Goal: Transaction & Acquisition: Subscribe to service/newsletter

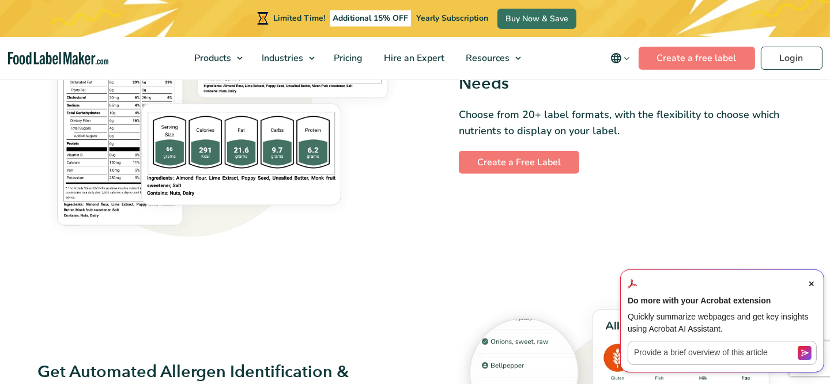
scroll to position [713, 0]
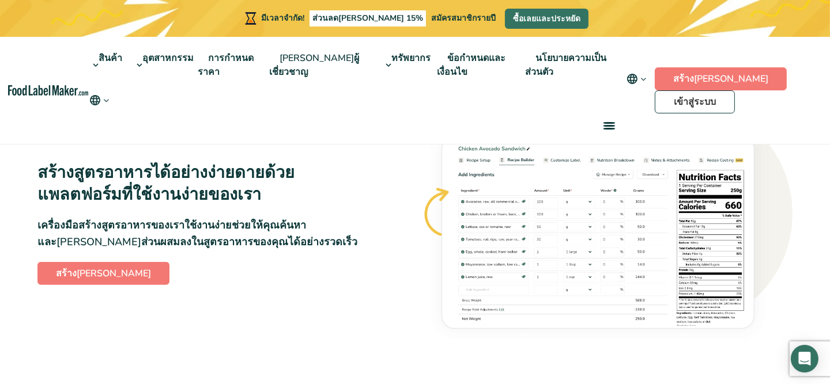
scroll to position [610, 0]
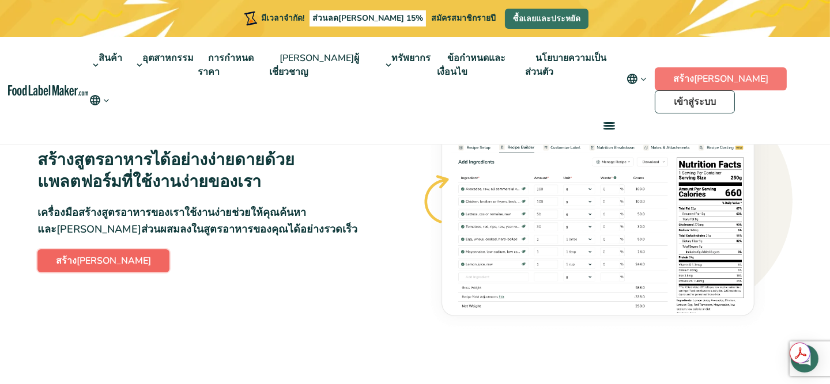
click at [79, 273] on link "สร้าง[PERSON_NAME]" at bounding box center [103, 261] width 132 height 23
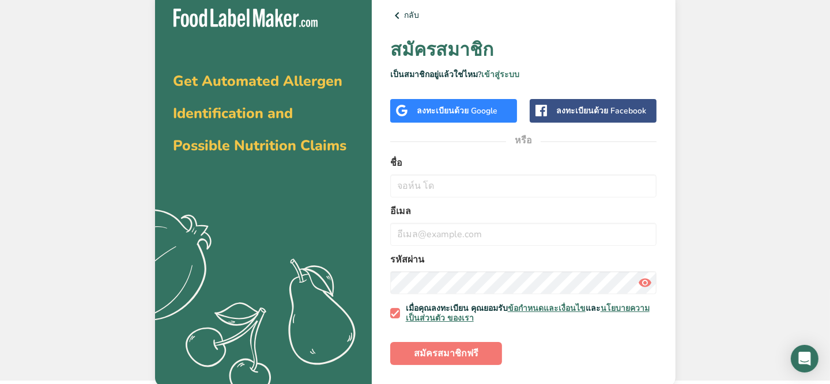
scroll to position [6, 0]
